Goal: Communication & Community: Ask a question

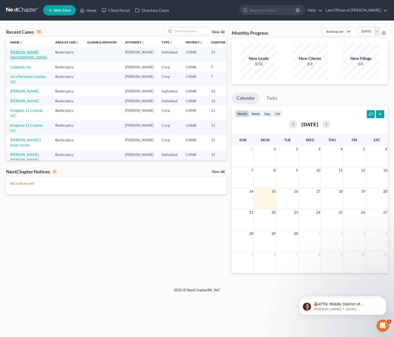
click at [22, 53] on link "[PERSON_NAME][GEOGRAPHIC_DATA]" at bounding box center [28, 55] width 37 height 10
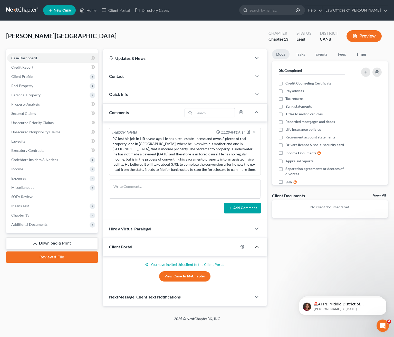
click at [256, 245] on icon "button" at bounding box center [257, 247] width 6 height 6
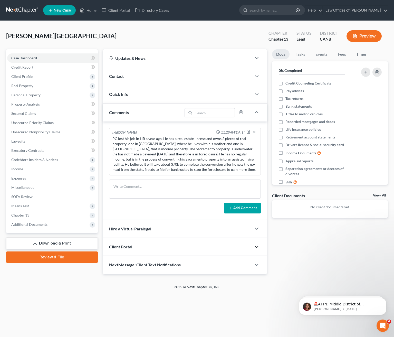
click at [256, 246] on polyline "button" at bounding box center [256, 247] width 3 height 2
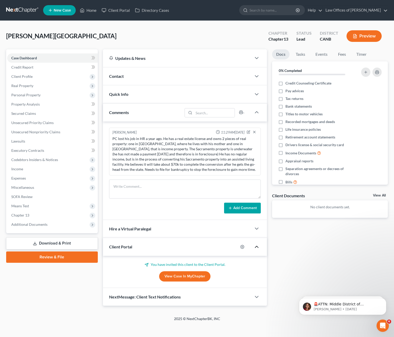
click at [94, 56] on icon at bounding box center [94, 58] width 2 height 4
click at [56, 55] on link "Case Dashboard" at bounding box center [52, 57] width 91 height 9
click at [90, 11] on link "Home" at bounding box center [88, 10] width 22 height 9
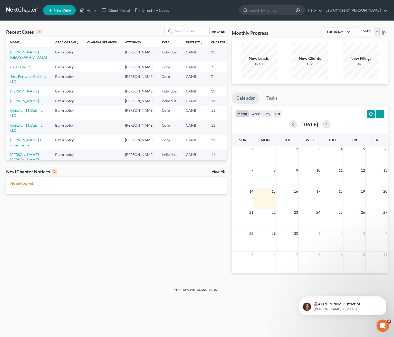
click at [17, 54] on link "[PERSON_NAME][GEOGRAPHIC_DATA]" at bounding box center [28, 55] width 37 height 10
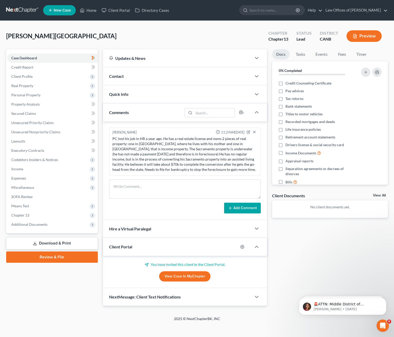
click at [187, 274] on link "View Case in MyChapter" at bounding box center [184, 276] width 51 height 10
click at [384, 326] on icon "Open Intercom Messenger" at bounding box center [382, 325] width 8 height 8
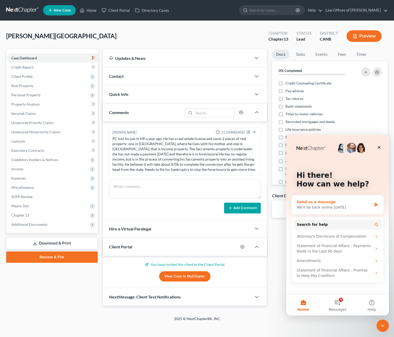
click at [324, 201] on div "Send us a message" at bounding box center [334, 201] width 75 height 5
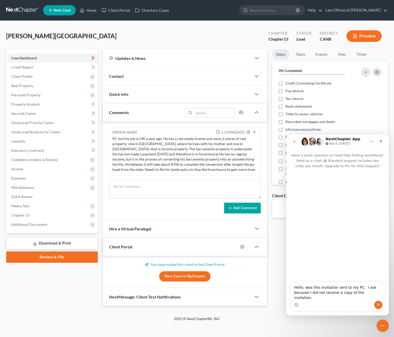
type textarea "Hello, was this invitation sent to my PC. I ask because I did not receive a cop…"
click at [377, 304] on icon "Send a message…" at bounding box center [378, 305] width 4 height 4
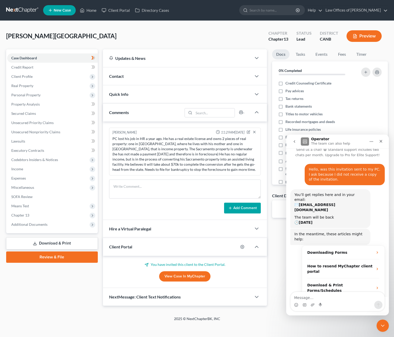
scroll to position [14, 0]
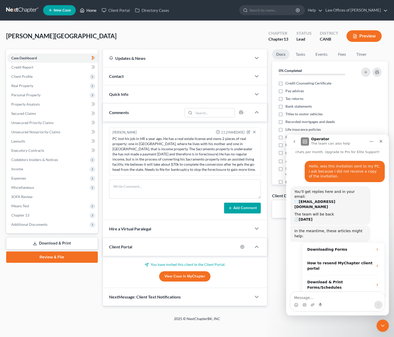
click at [90, 8] on link "Home" at bounding box center [88, 10] width 22 height 9
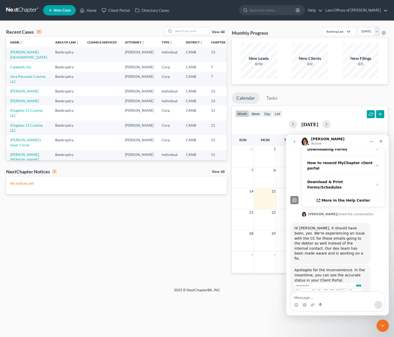
scroll to position [114, 0]
click at [19, 53] on link "[PERSON_NAME][GEOGRAPHIC_DATA]" at bounding box center [28, 55] width 37 height 10
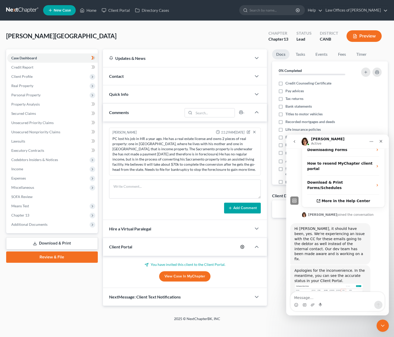
click at [243, 246] on icon "button" at bounding box center [242, 247] width 4 height 4
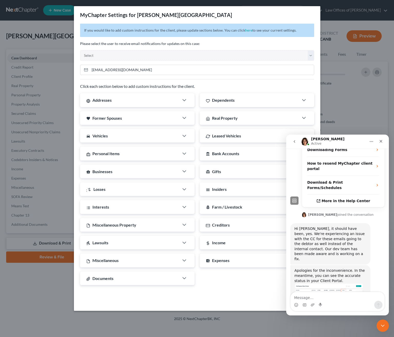
click at [255, 280] on div "Addresses Custom Instructions (anywhere you've lived in the last 3 years) Depen…" at bounding box center [197, 191] width 239 height 196
click at [302, 299] on textarea "Message…" at bounding box center [338, 296] width 94 height 9
type textarea "Okay, thanks, [PERSON_NAME]."
click at [379, 306] on icon "Send a message…" at bounding box center [378, 305] width 4 height 4
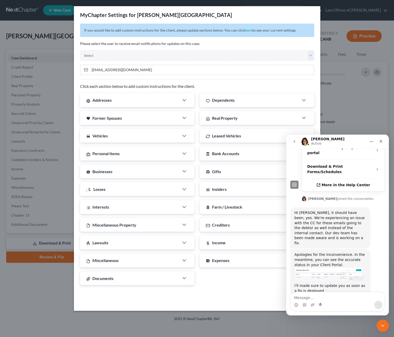
click at [371, 140] on icon "Home" at bounding box center [371, 141] width 4 height 4
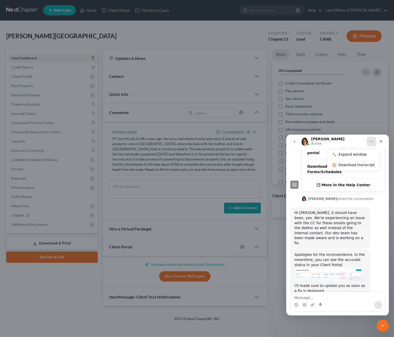
click at [373, 126] on div "MyChapter Settings for [PERSON_NAME][GEOGRAPHIC_DATA] If you would like to add …" at bounding box center [197, 168] width 394 height 337
